Goal: Task Accomplishment & Management: Use online tool/utility

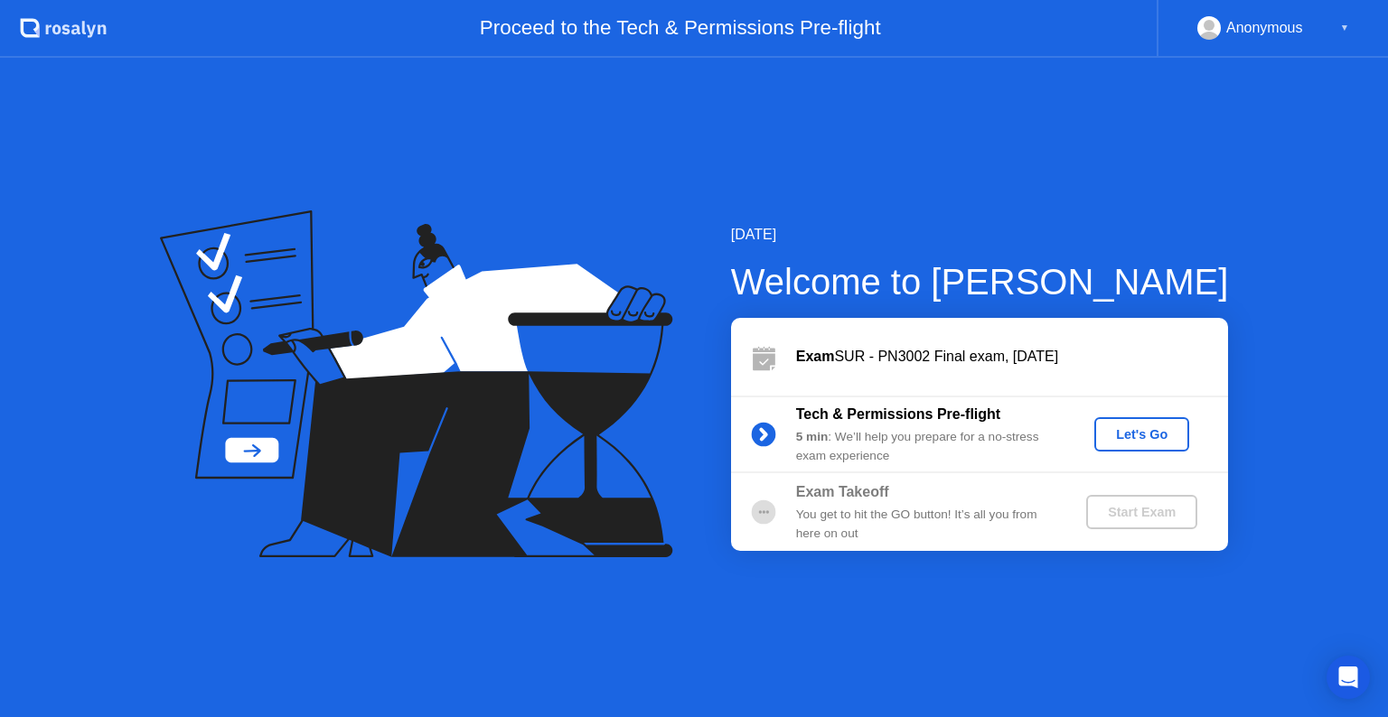
click at [1134, 431] on div "Let's Go" at bounding box center [1141, 434] width 80 height 14
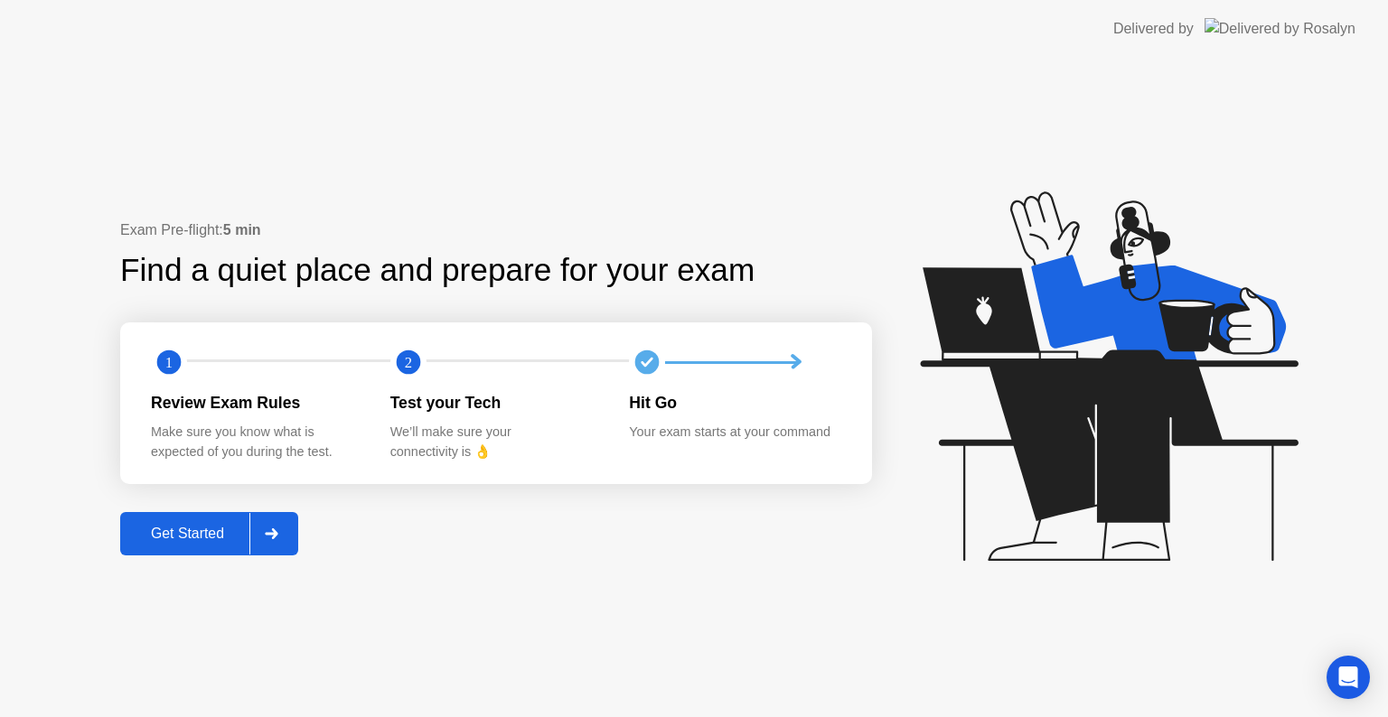
click at [147, 526] on div "Get Started" at bounding box center [188, 534] width 124 height 16
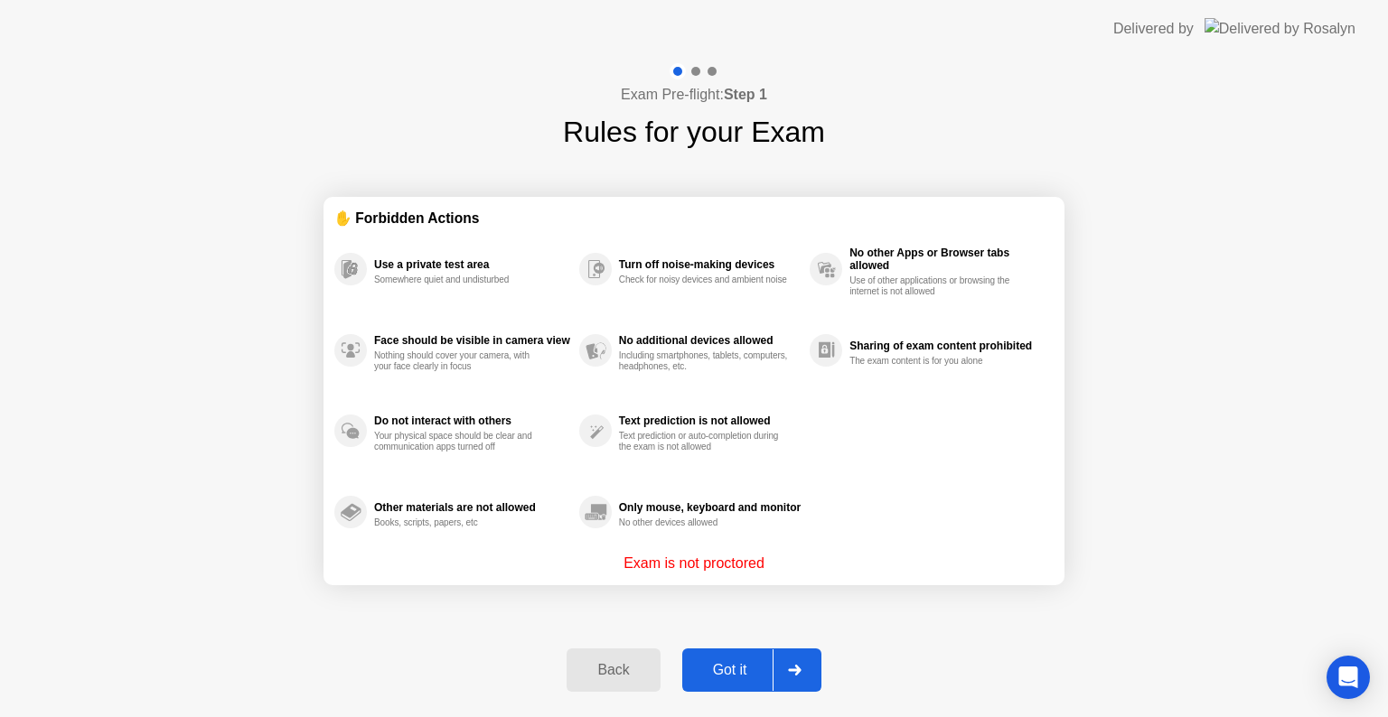
click at [726, 667] on div "Got it" at bounding box center [730, 670] width 85 height 16
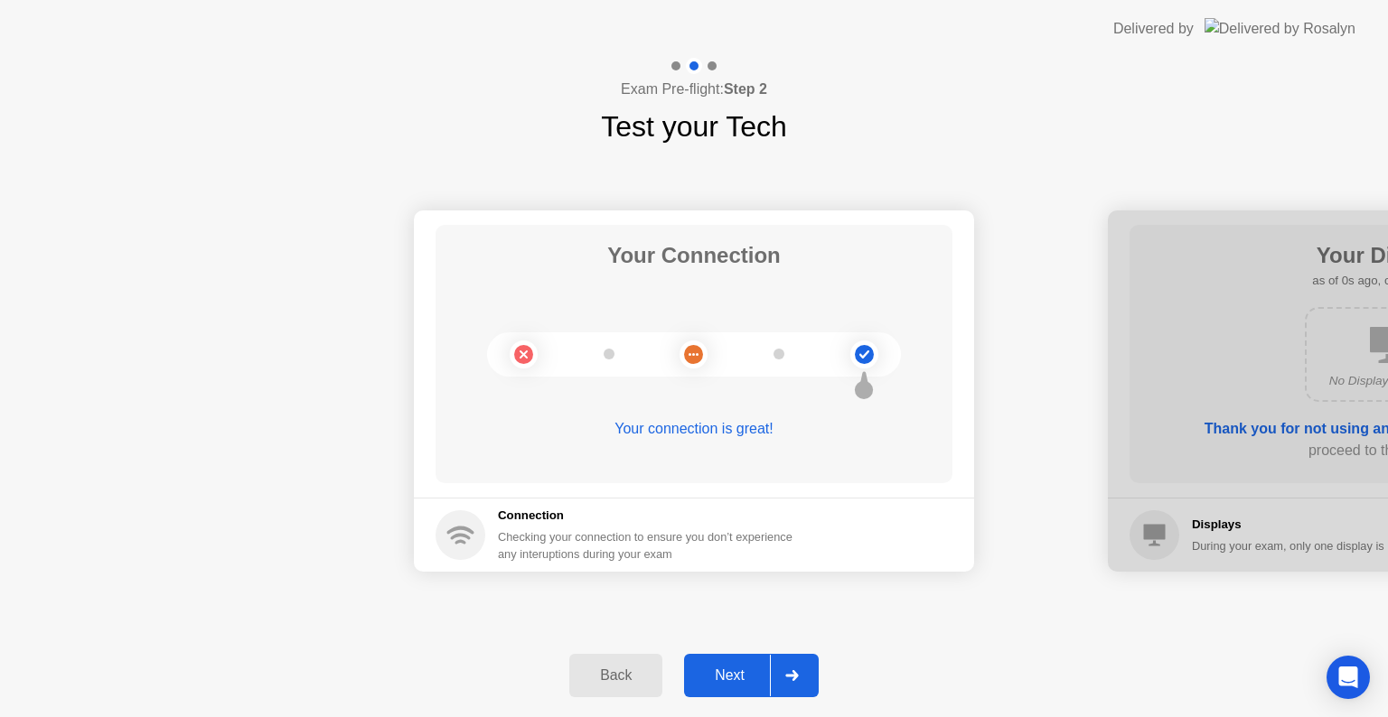
click at [726, 668] on div "Next" at bounding box center [729, 676] width 80 height 16
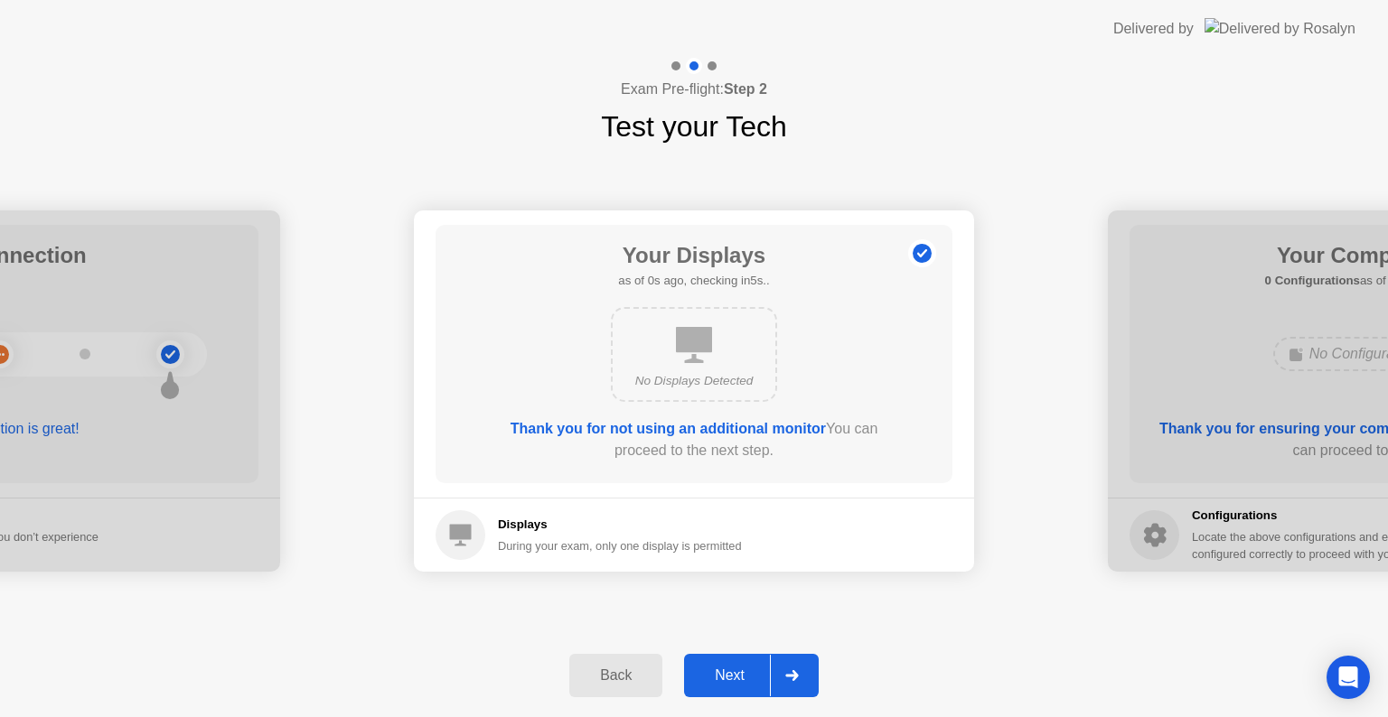
click at [726, 668] on div "Next" at bounding box center [729, 676] width 80 height 16
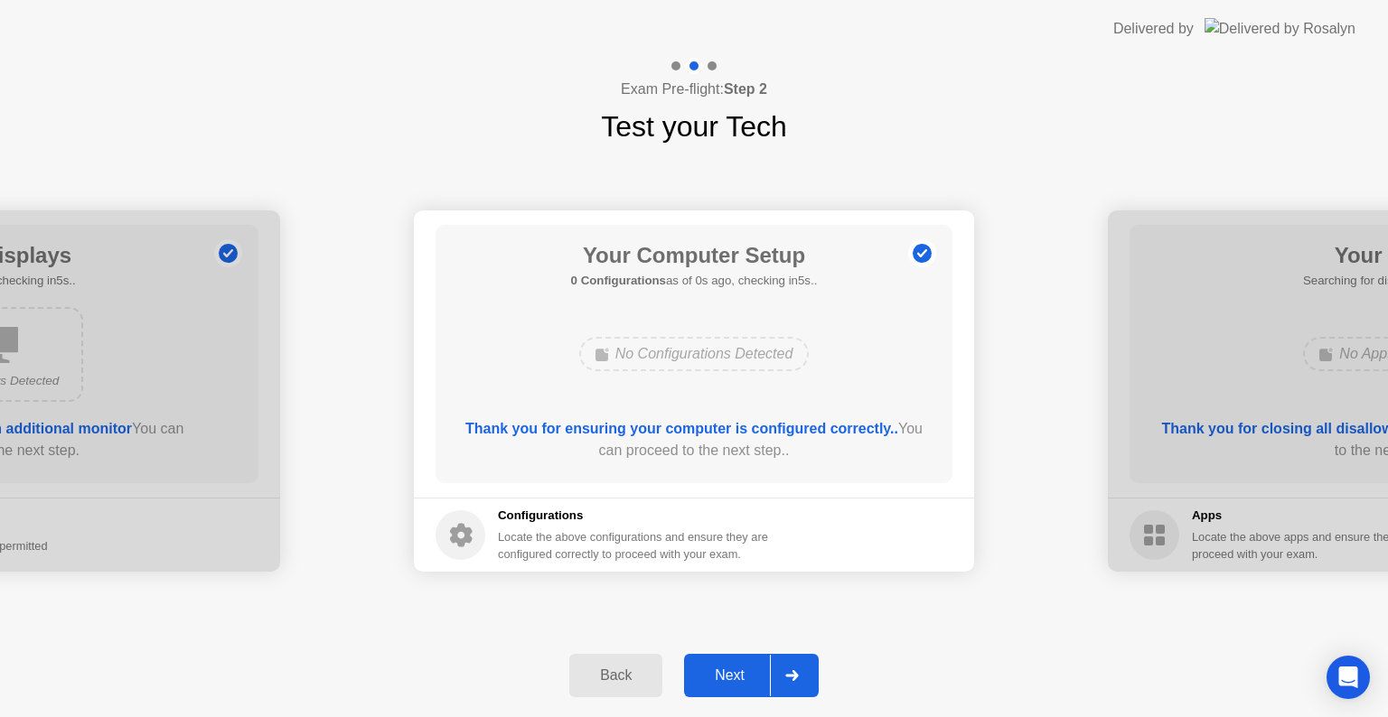
click at [726, 668] on div "Next" at bounding box center [729, 676] width 80 height 16
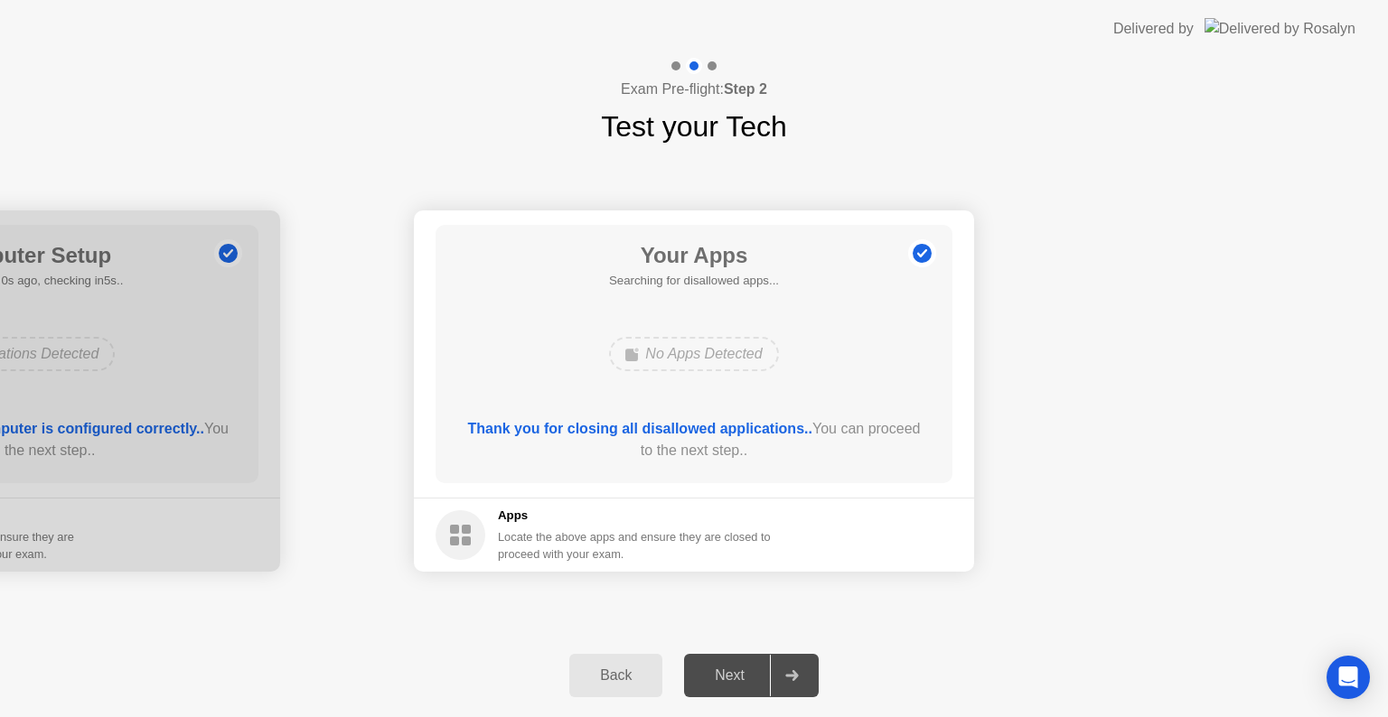
click at [726, 668] on div "Next" at bounding box center [729, 676] width 80 height 16
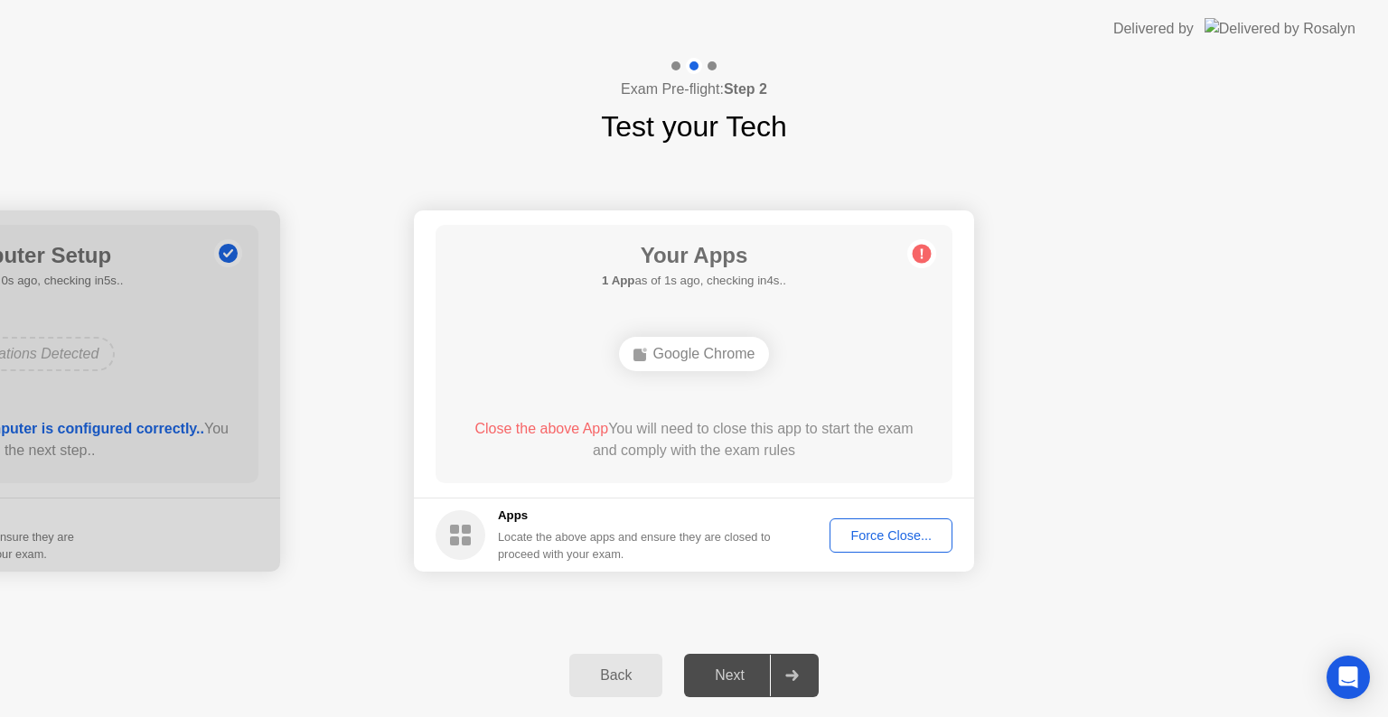
click at [904, 539] on div "Force Close..." at bounding box center [891, 536] width 110 height 14
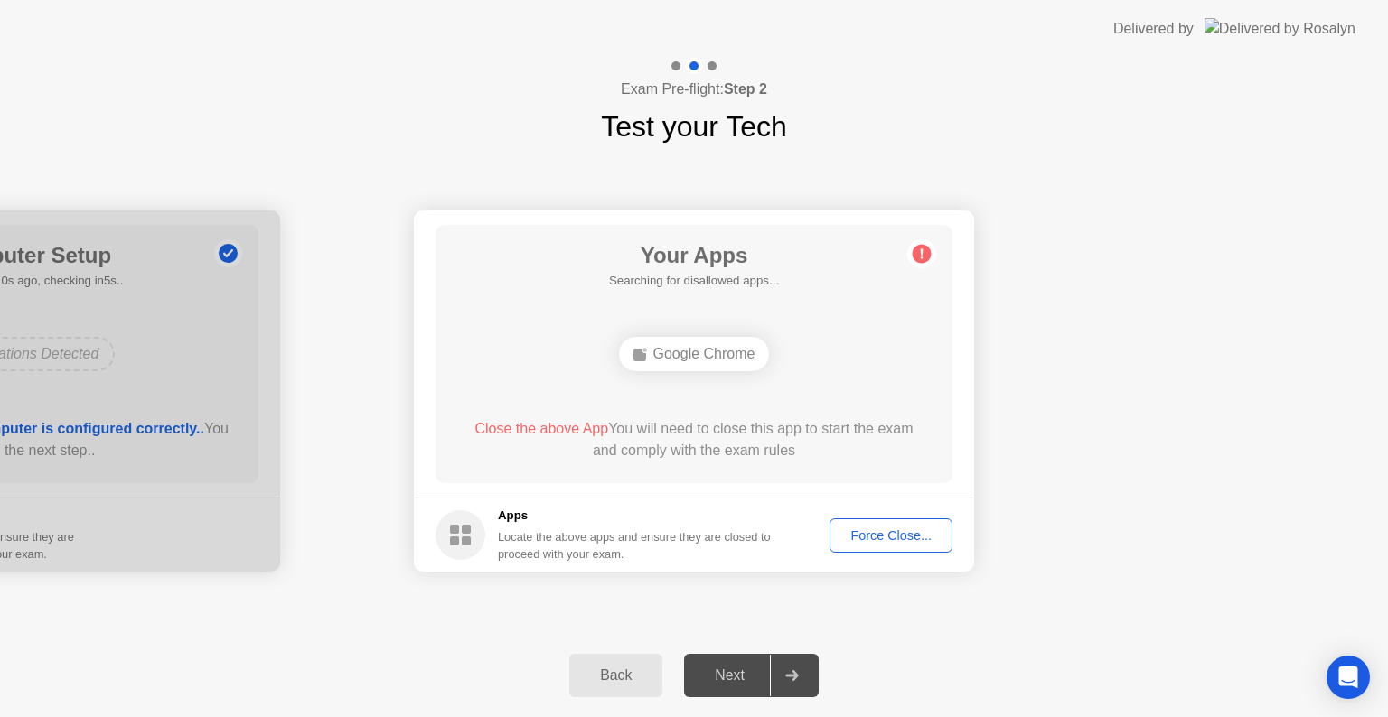
click at [856, 529] on div "Force Close..." at bounding box center [891, 536] width 110 height 14
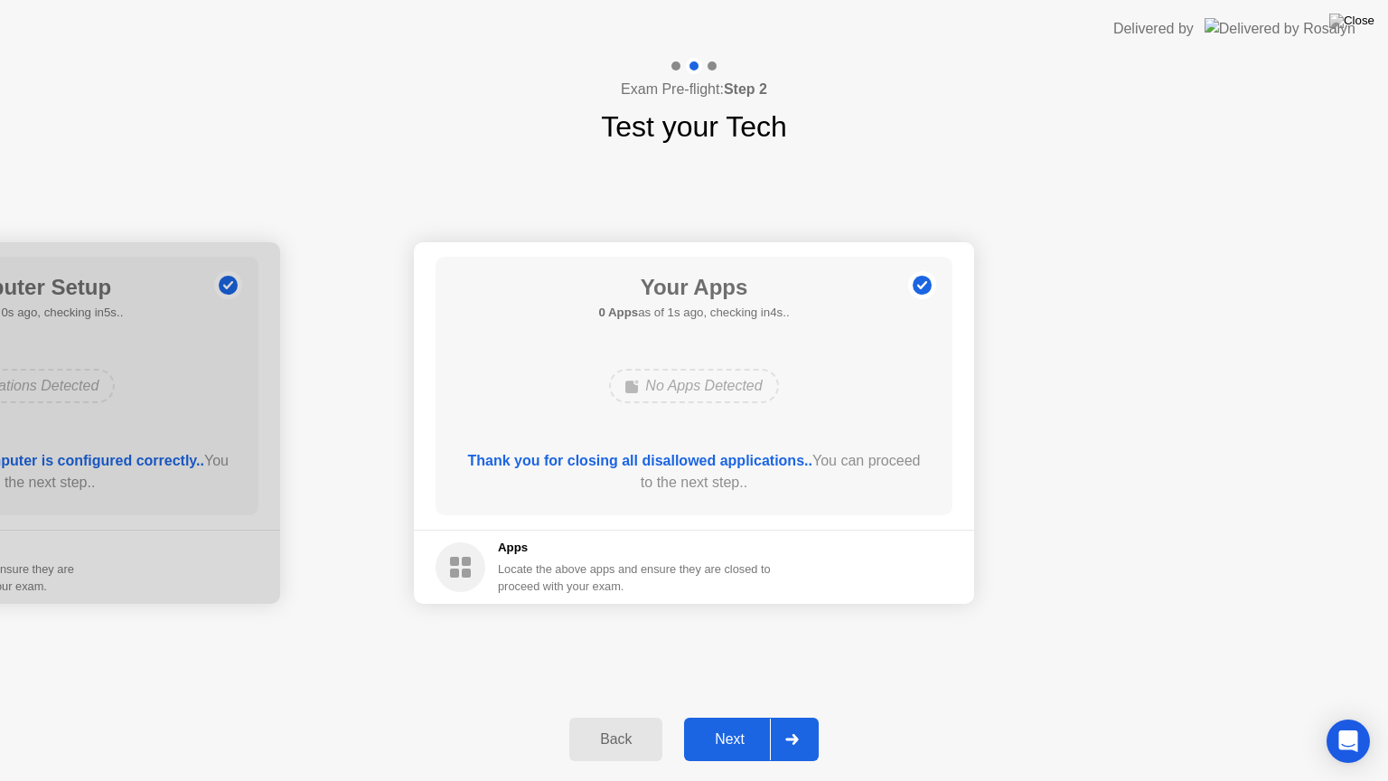
click at [725, 717] on div "Next" at bounding box center [729, 739] width 80 height 16
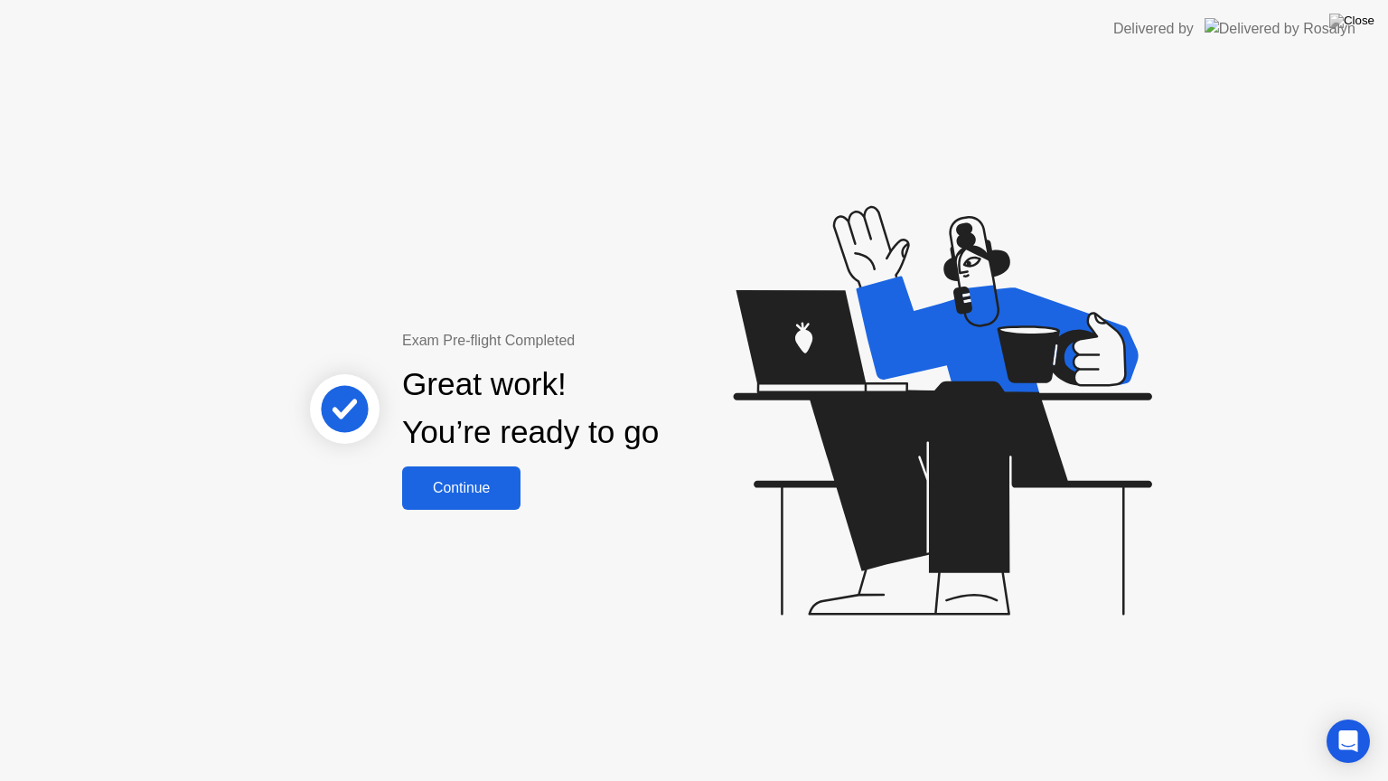
click at [477, 492] on div "Continue" at bounding box center [462, 488] width 108 height 16
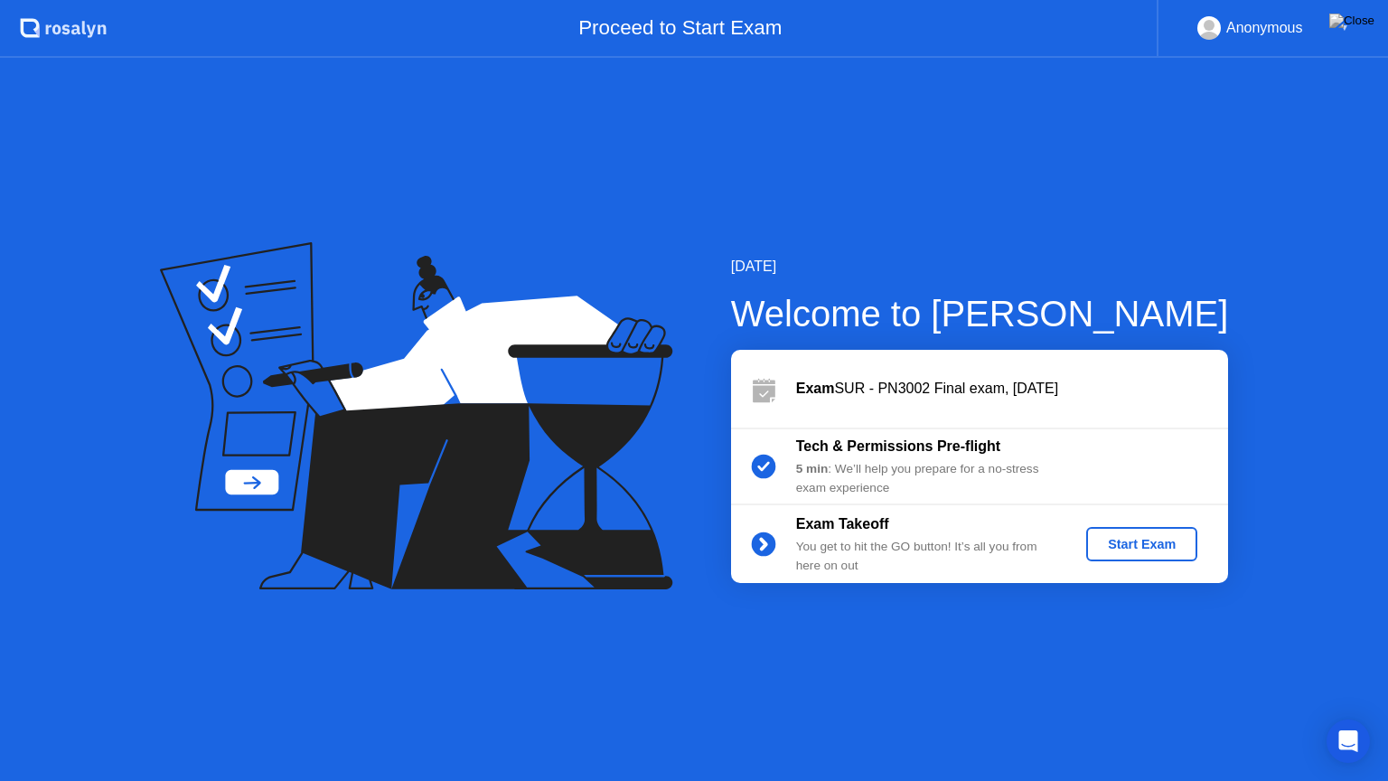
click at [1148, 539] on div "Start Exam" at bounding box center [1141, 544] width 97 height 14
